Goal: Information Seeking & Learning: Learn about a topic

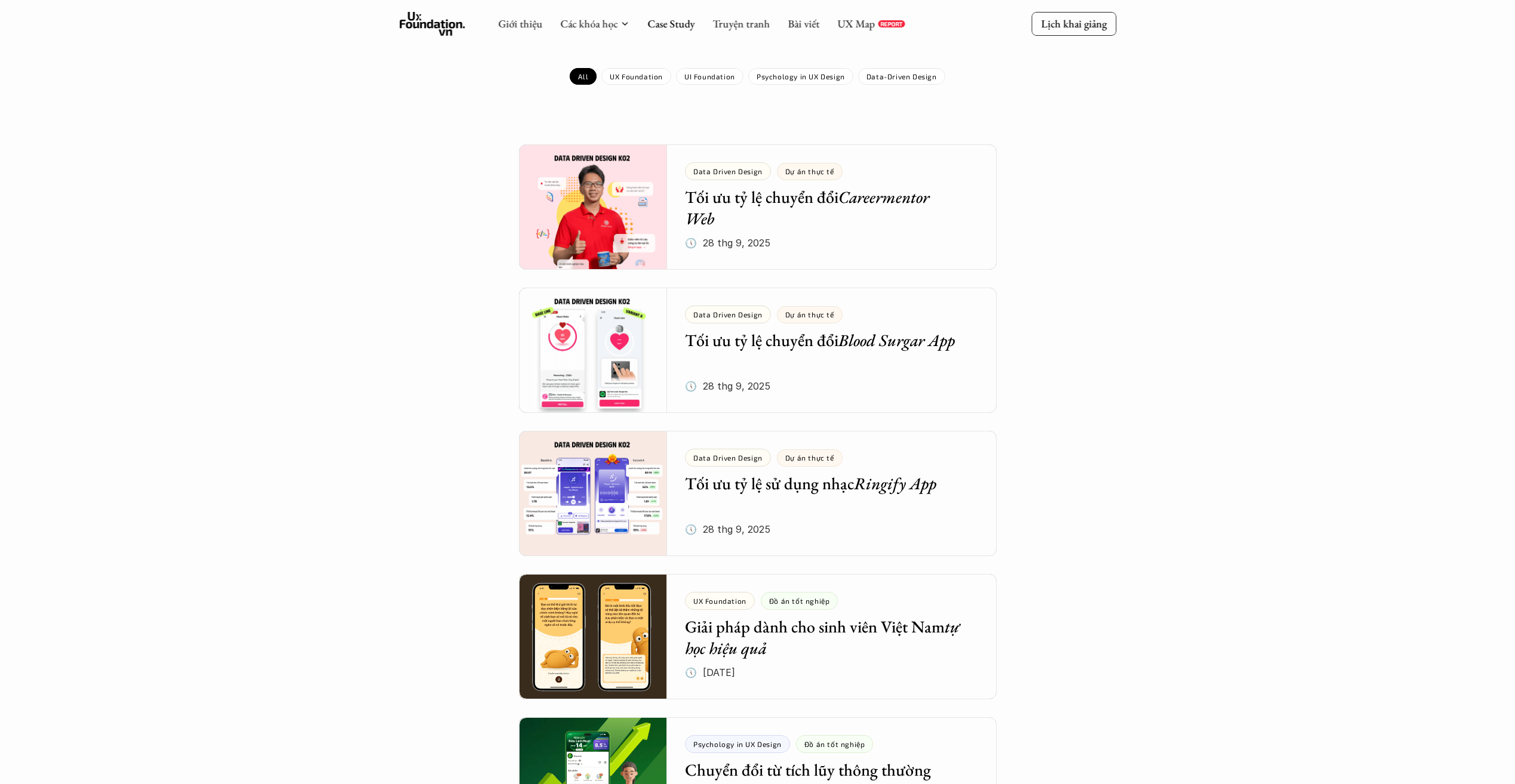
scroll to position [119, 0]
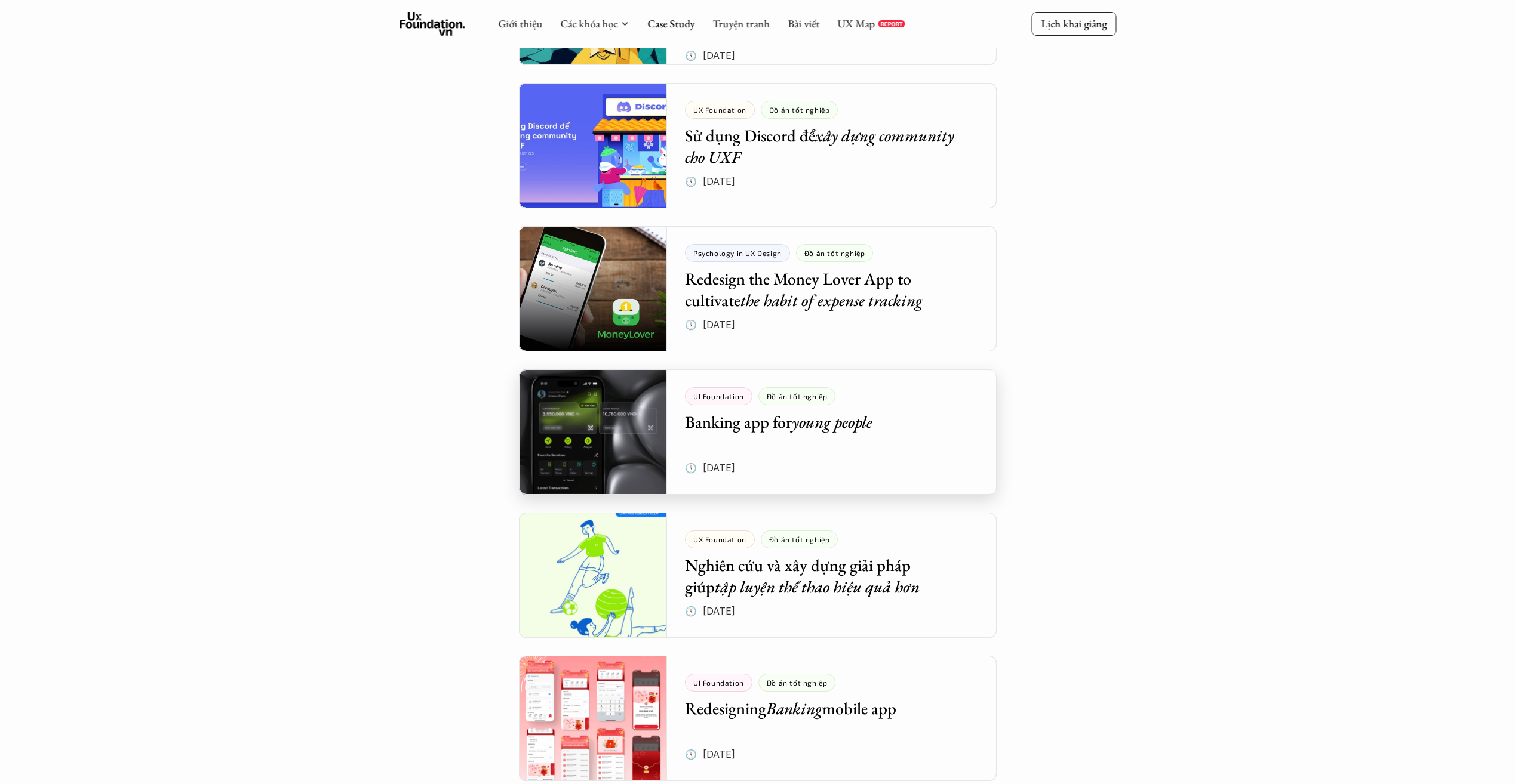
scroll to position [1911, 0]
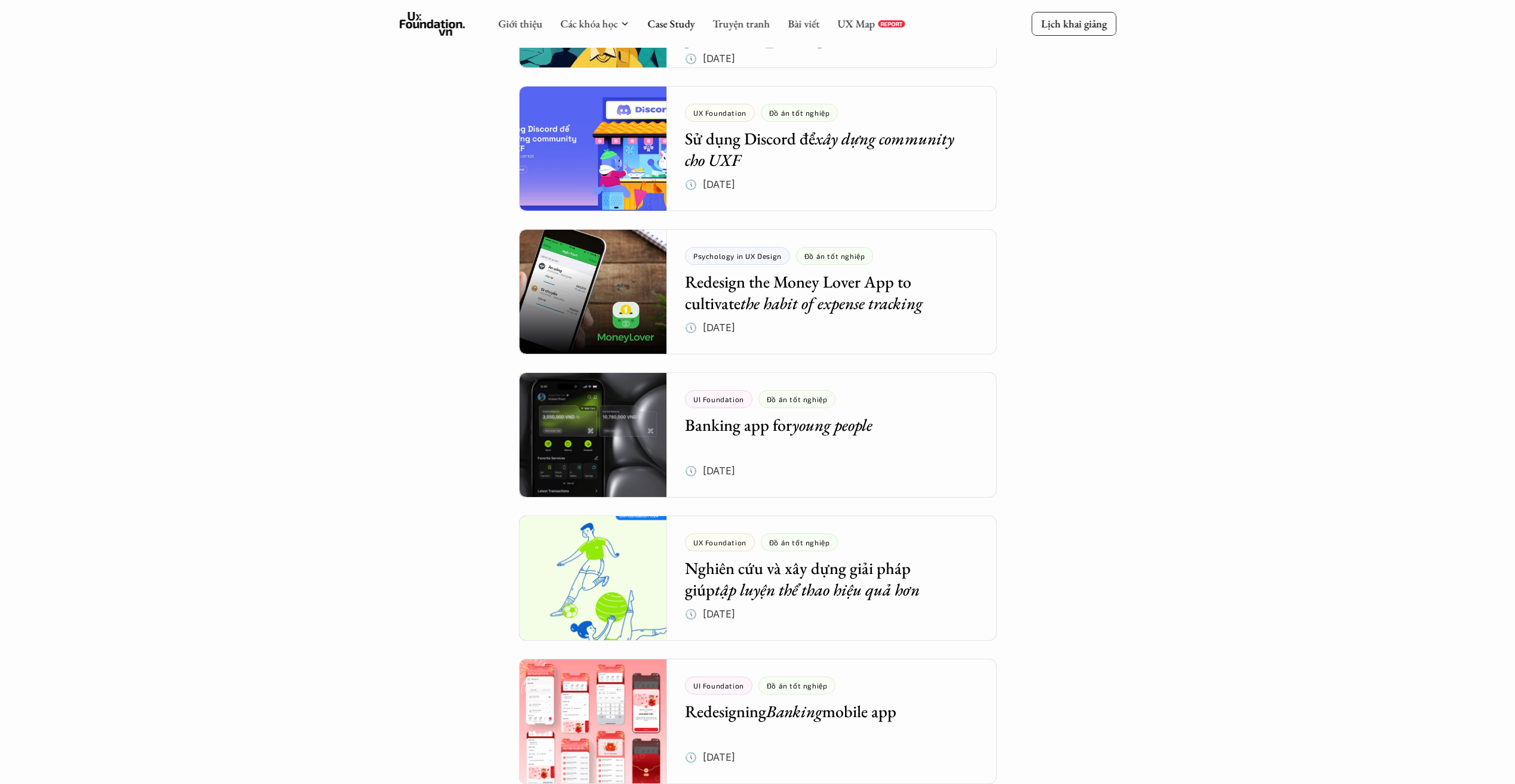
click at [824, 277] on div at bounding box center [758, 291] width 478 height 125
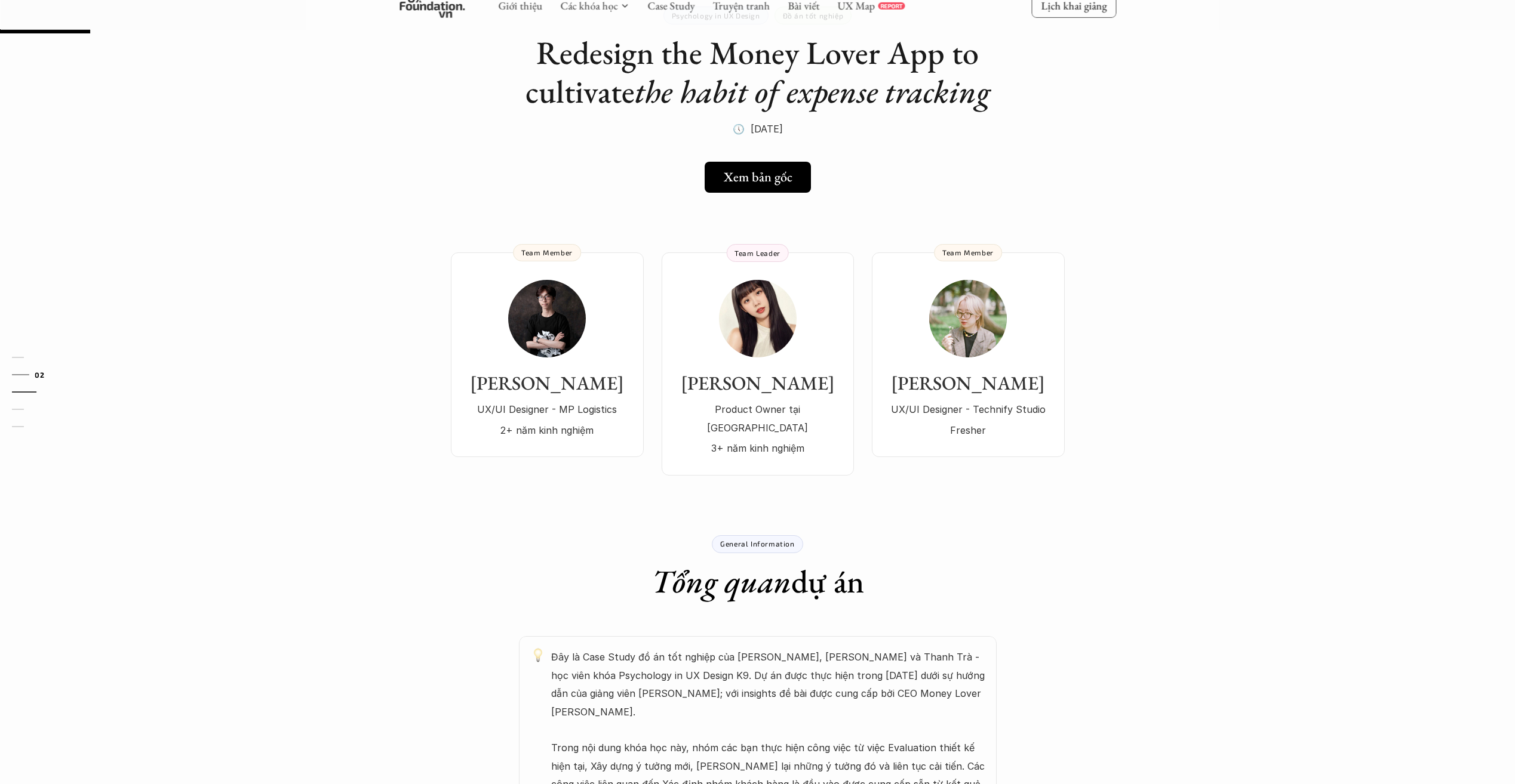
scroll to position [60, 0]
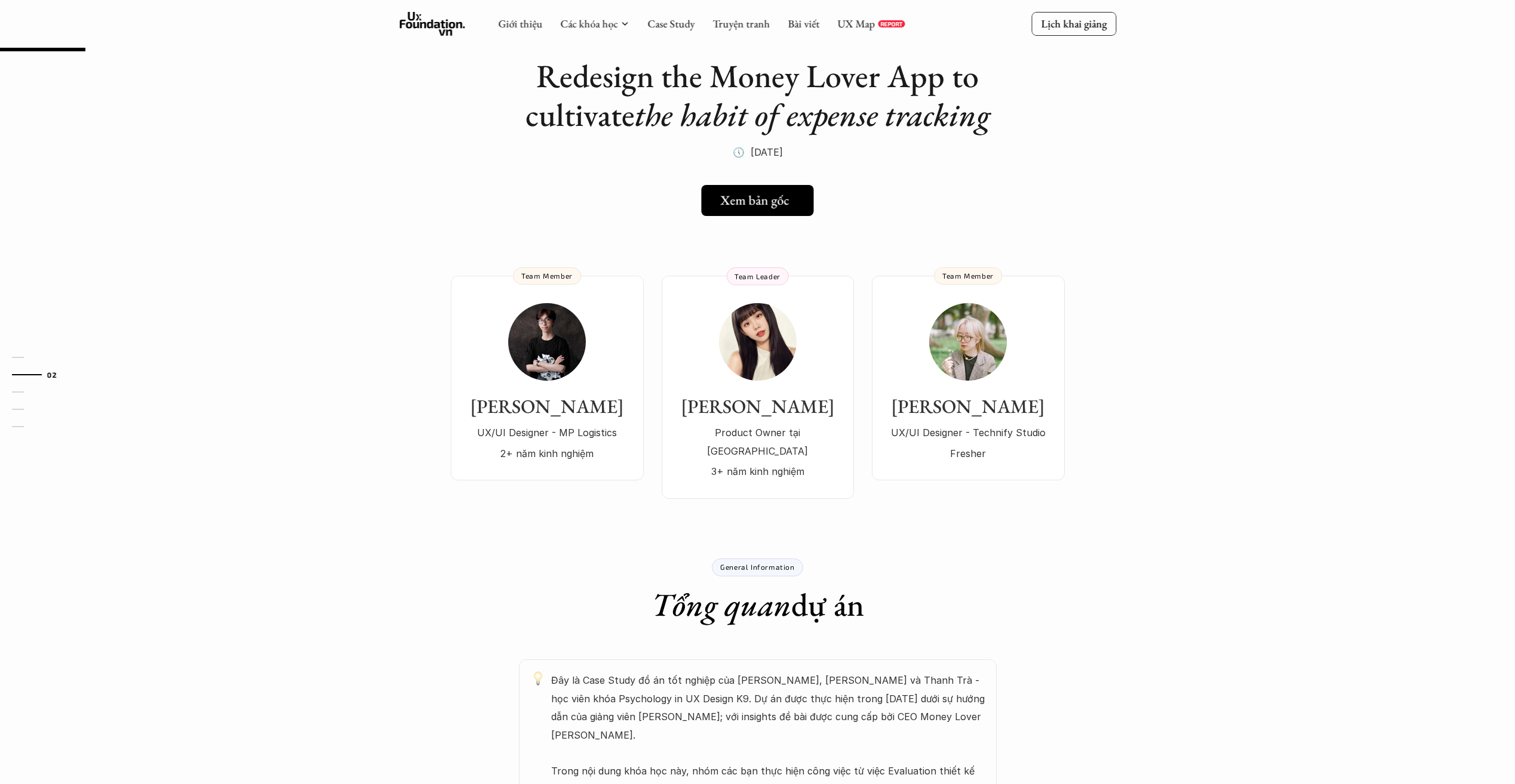
click at [771, 206] on h5 "Xem bản gốc" at bounding box center [754, 200] width 69 height 15
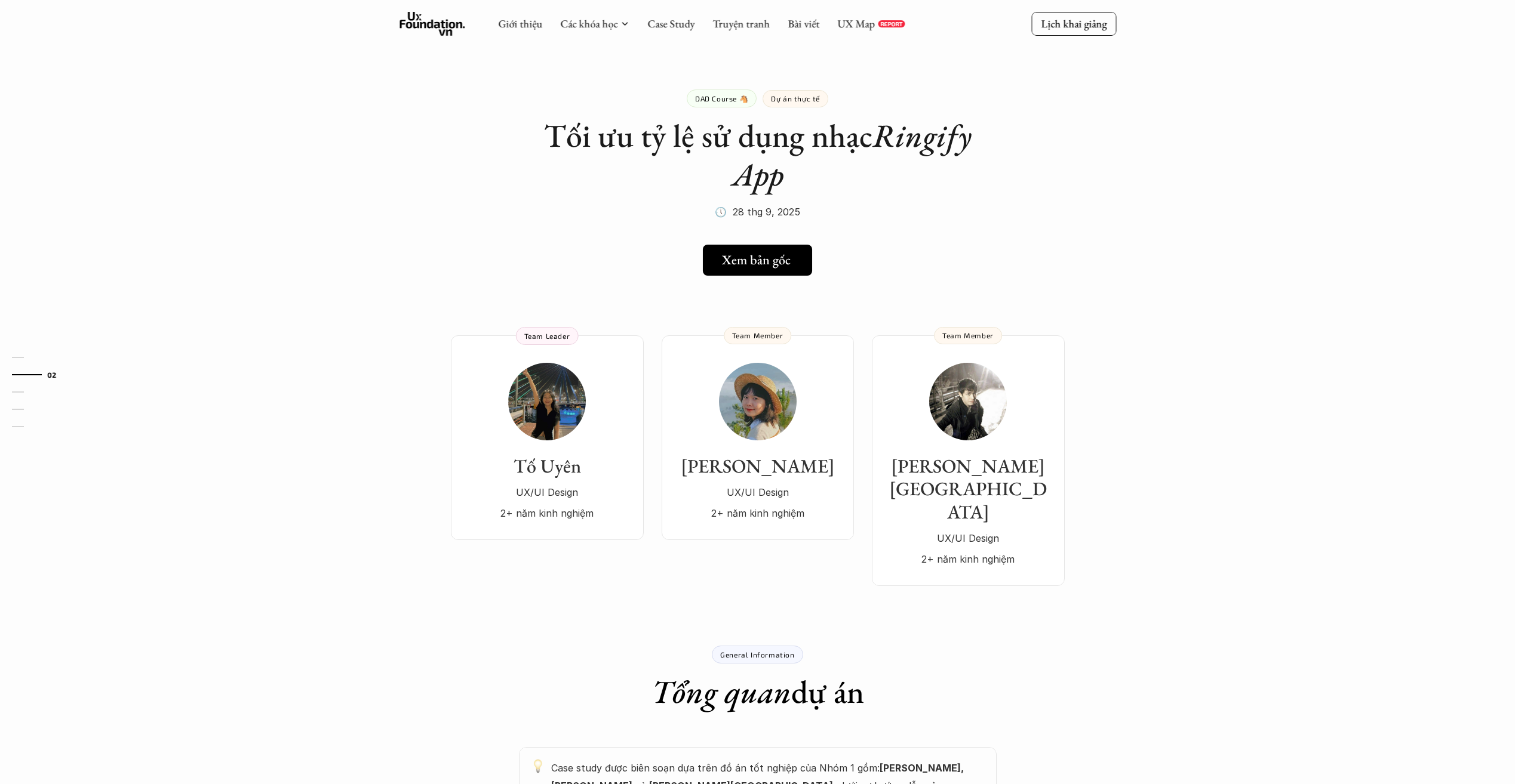
click at [776, 271] on link "Xem bản gốc" at bounding box center [757, 261] width 109 height 31
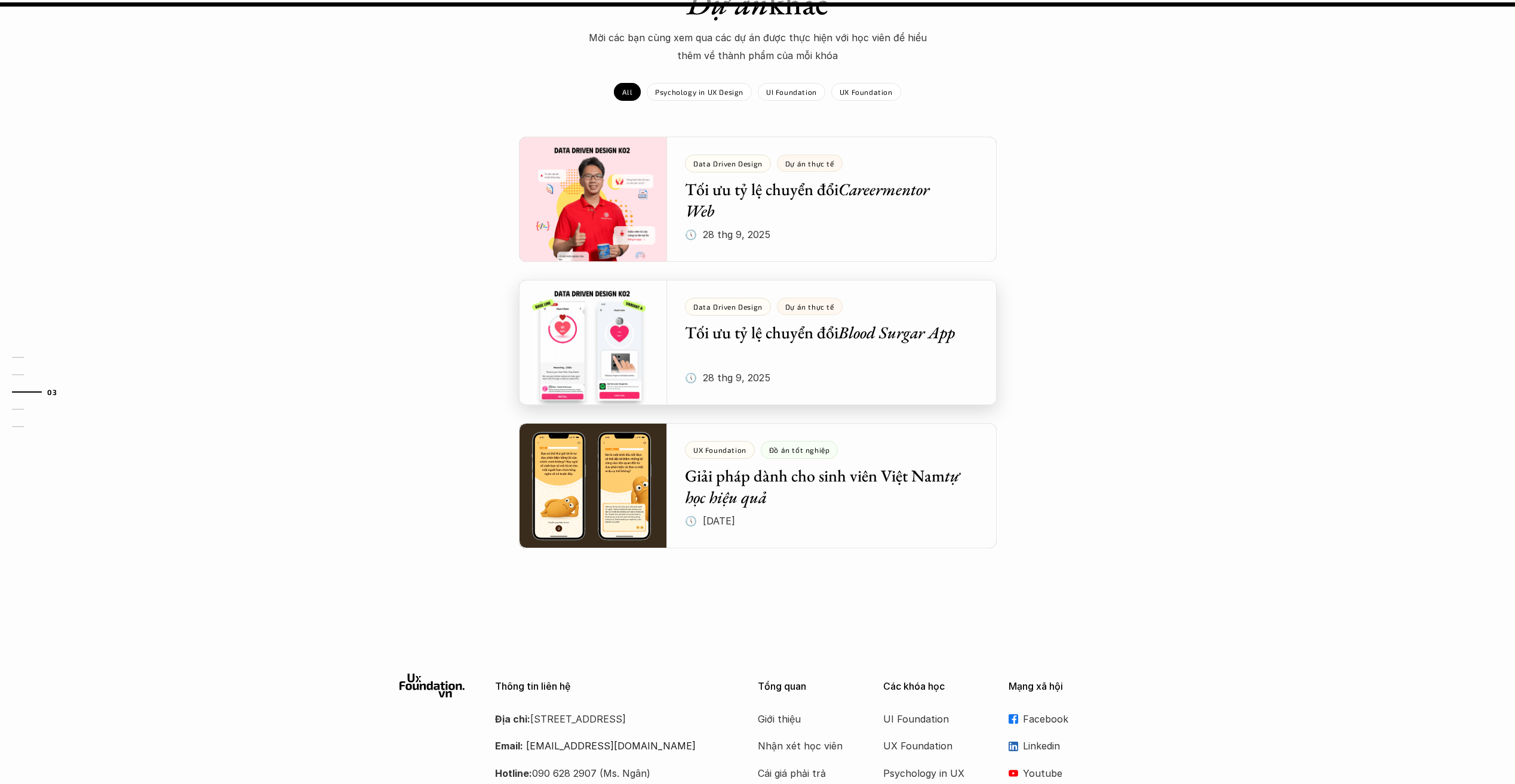
scroll to position [1731, 0]
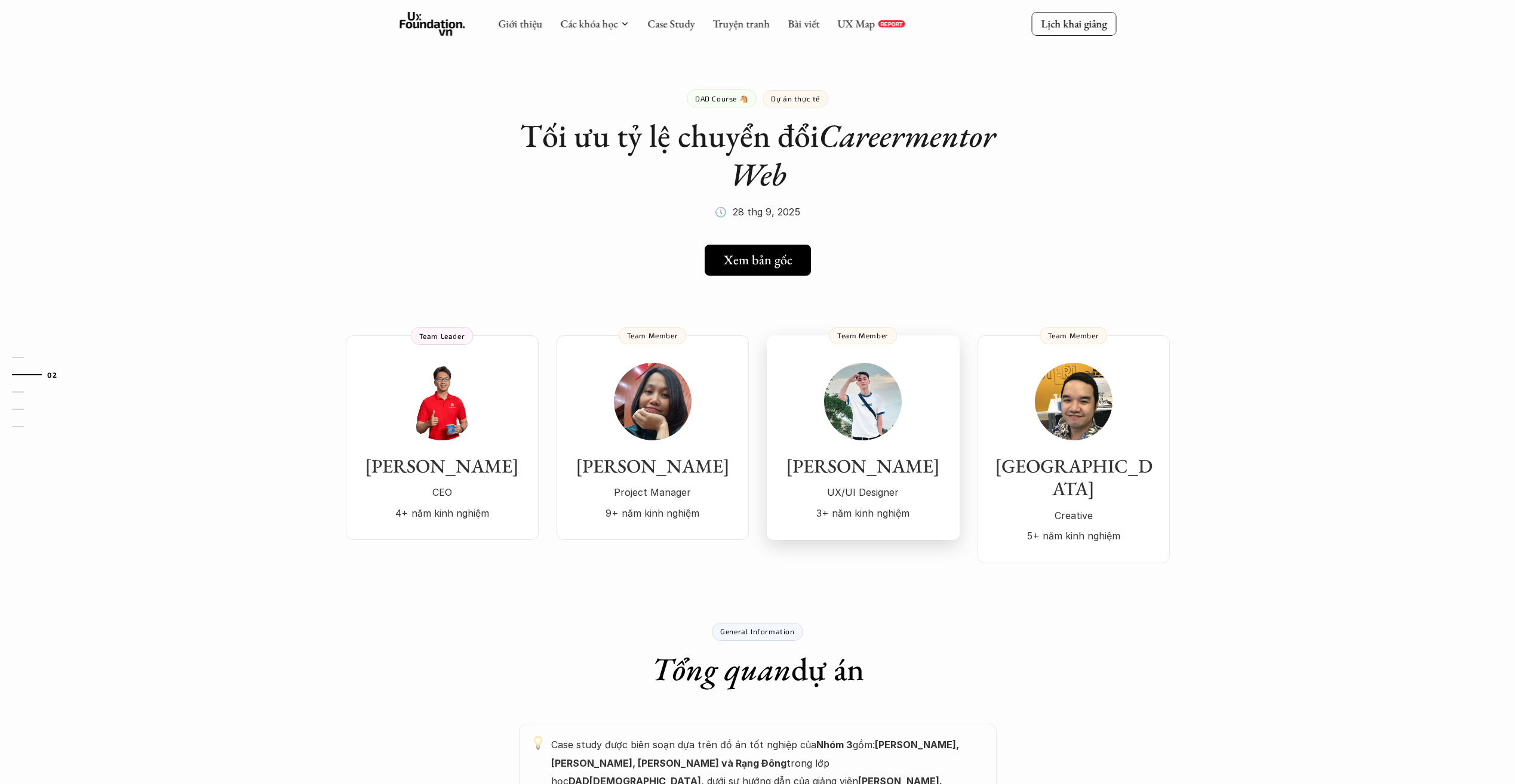
click at [895, 431] on div "Quý Nguyễn UX/UI Designer 3+ năm kinh nghiệm" at bounding box center [863, 442] width 169 height 159
drag, startPoint x: 874, startPoint y: 472, endPoint x: 887, endPoint y: 470, distance: 13.2
click at [876, 472] on h3 "[PERSON_NAME]" at bounding box center [863, 465] width 169 height 22
click at [1043, 435] on div "Rạng Đông Creative 5+ năm kinh nghiệm" at bounding box center [1073, 454] width 169 height 182
click at [434, 440] on div "[PERSON_NAME] CEO 4+ năm kinh nghiệm" at bounding box center [442, 442] width 169 height 159
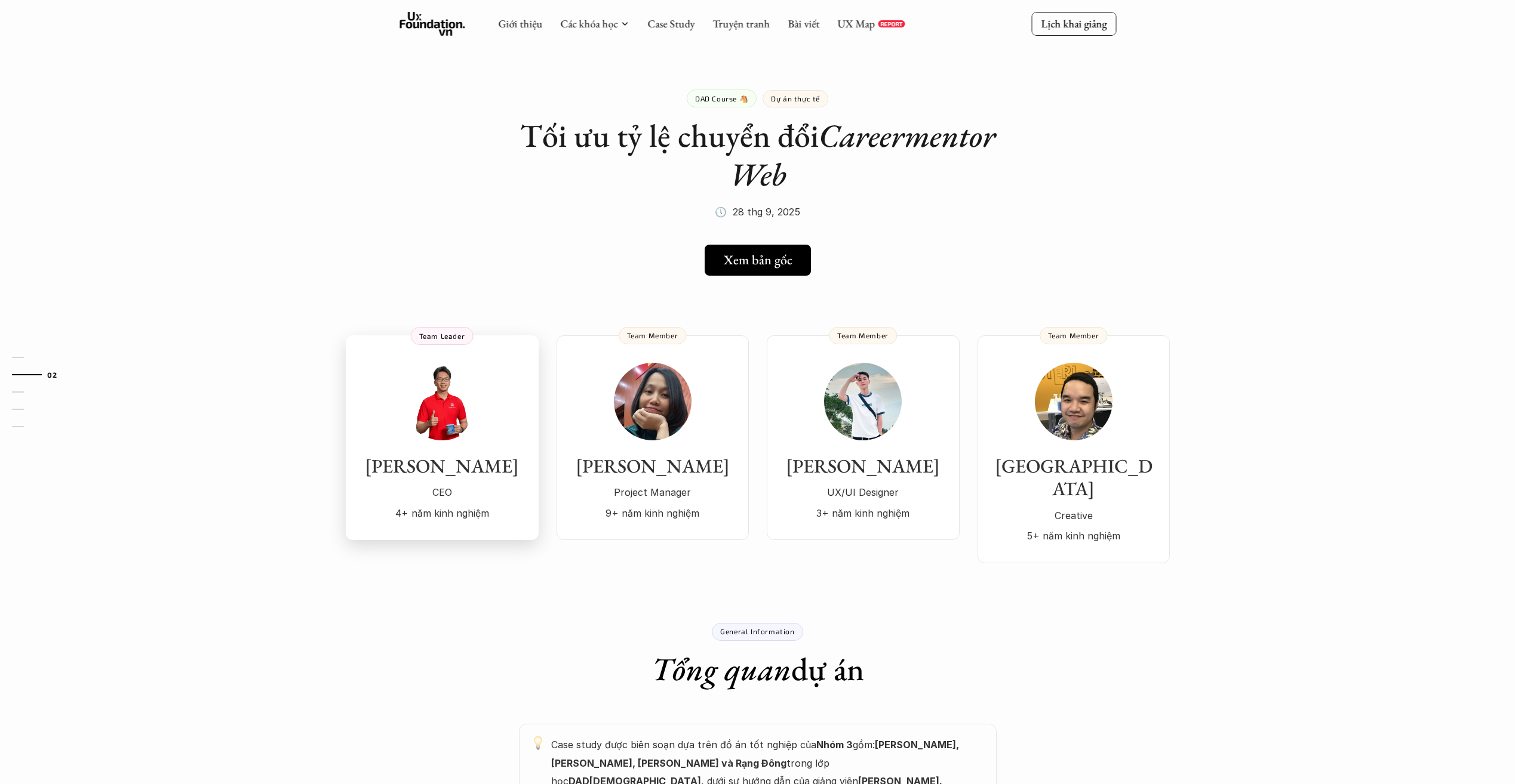
click at [438, 509] on p "4+ năm kinh nghiệm" at bounding box center [442, 513] width 169 height 18
click at [443, 513] on p "4+ năm kinh nghiệm" at bounding box center [442, 513] width 169 height 18
click at [674, 476] on h3 "[PERSON_NAME]" at bounding box center [653, 465] width 169 height 22
click at [772, 260] on h5 "Xem bản gốc" at bounding box center [753, 261] width 69 height 15
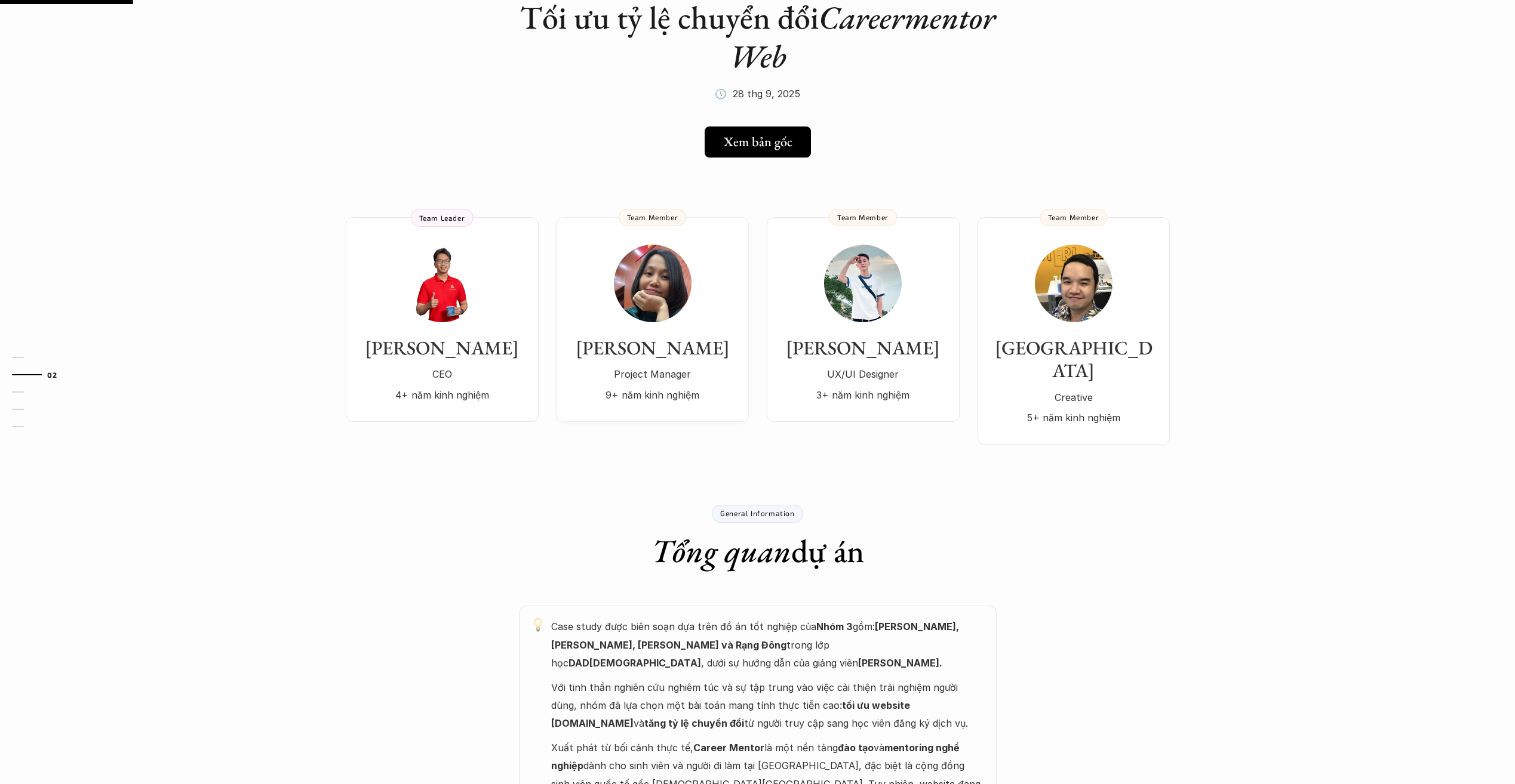
scroll to position [119, 0]
click at [871, 360] on div "Quý [PERSON_NAME]/UI Designer 3+ năm kinh nghiệm" at bounding box center [863, 369] width 169 height 67
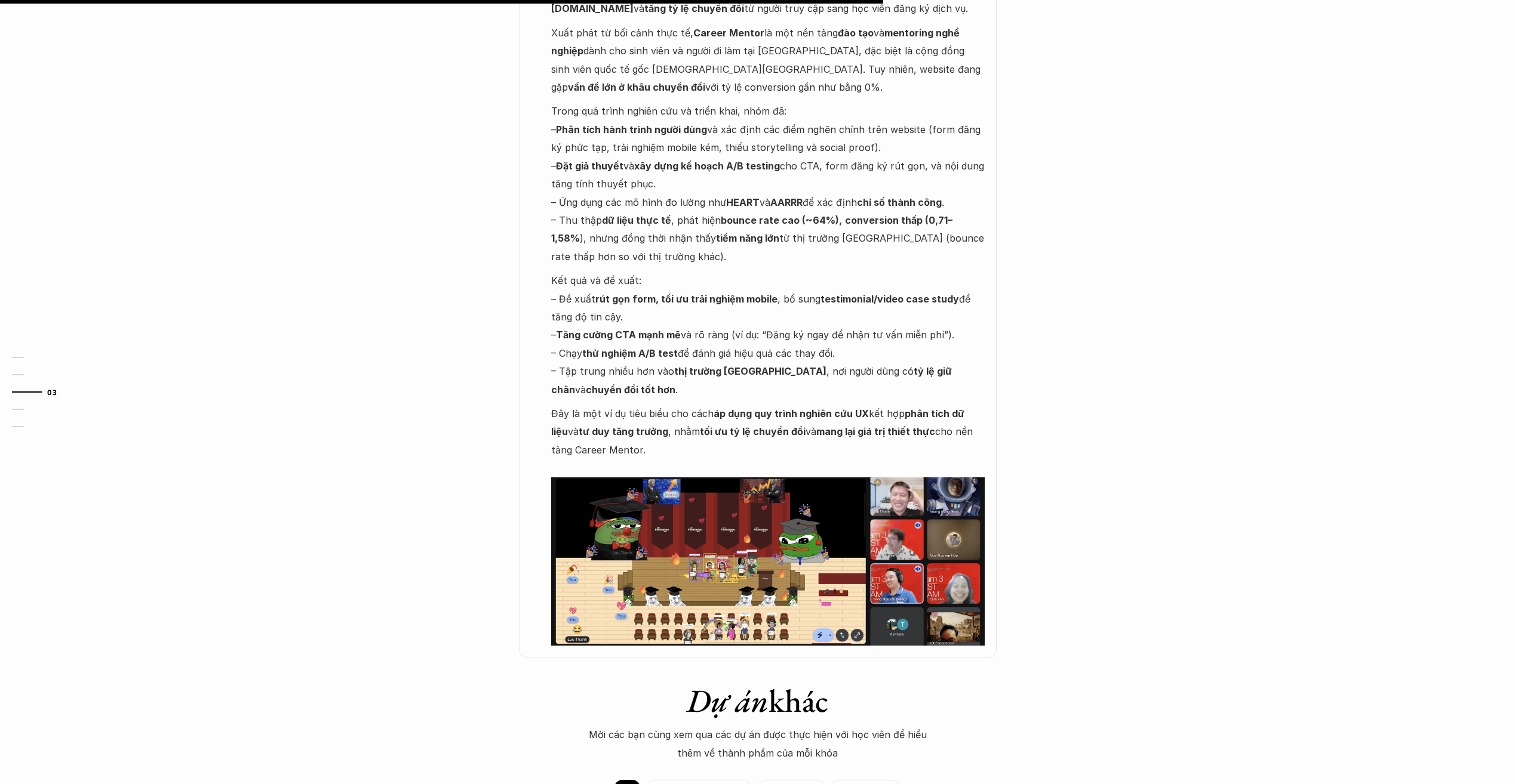
scroll to position [836, 0]
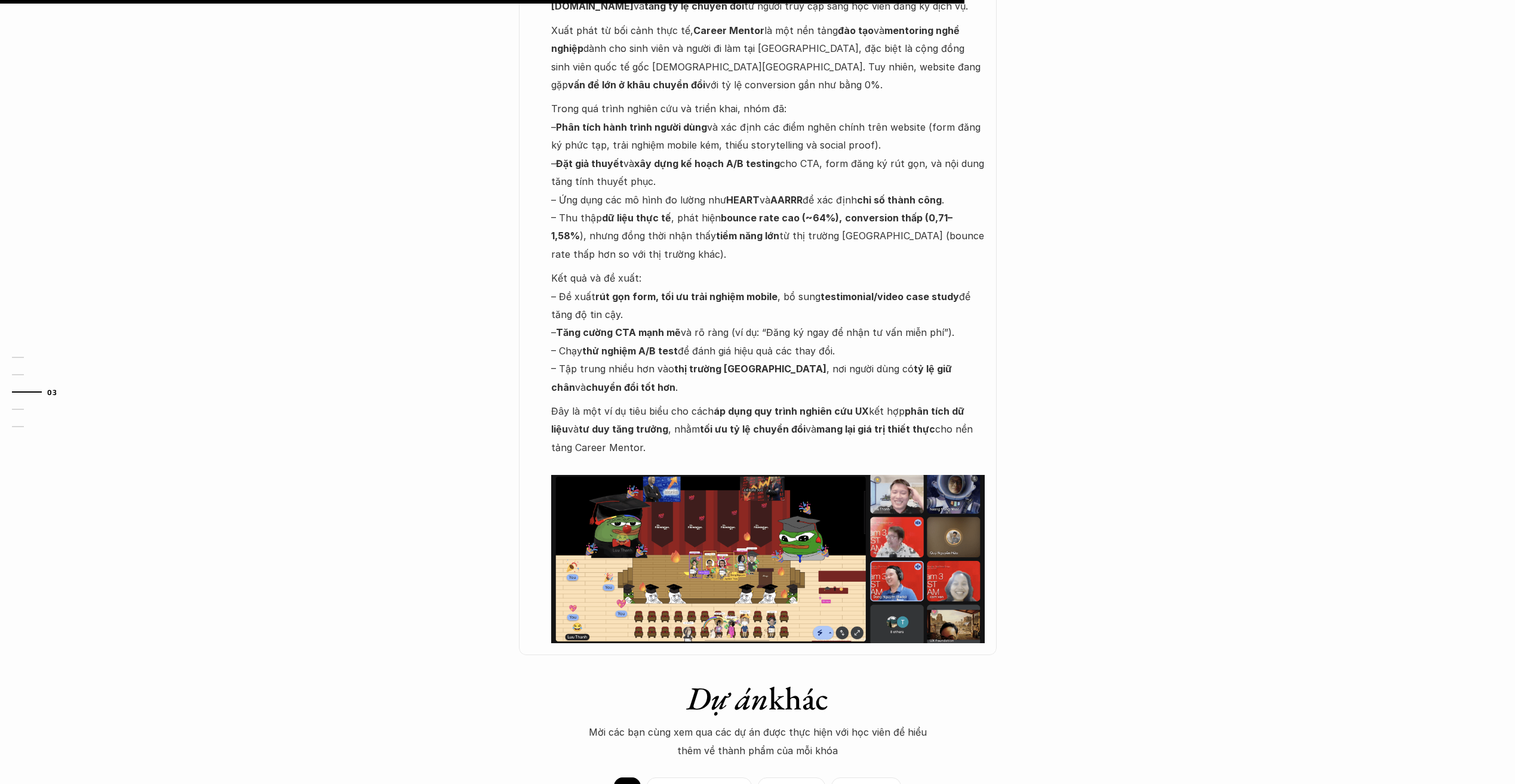
click at [708, 540] on img at bounding box center [768, 560] width 433 height 169
